Goal: Information Seeking & Learning: Learn about a topic

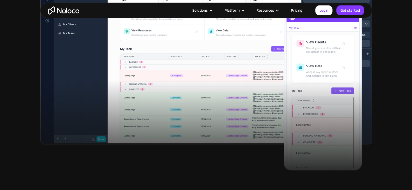
scroll to position [233, 0]
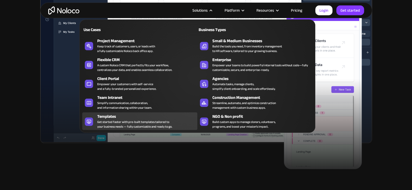
click at [110, 120] on div "Get started faster with pre-built templates tailored to your business needs — f…" at bounding box center [134, 124] width 75 height 9
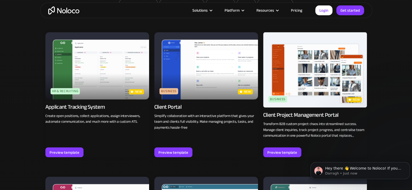
scroll to position [376, 0]
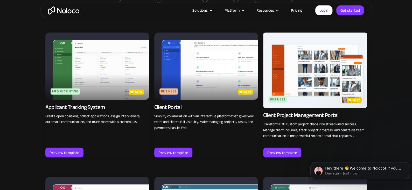
click at [103, 62] on img at bounding box center [97, 65] width 104 height 67
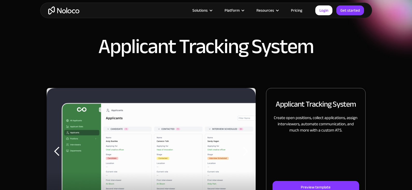
scroll to position [57, 0]
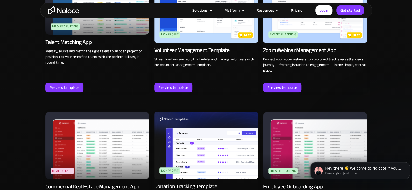
scroll to position [1143, 0]
